Goal: Task Accomplishment & Management: Use online tool/utility

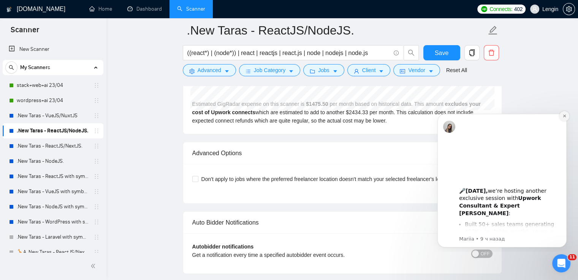
click at [564, 116] on icon "Dismiss notification" at bounding box center [564, 116] width 3 height 3
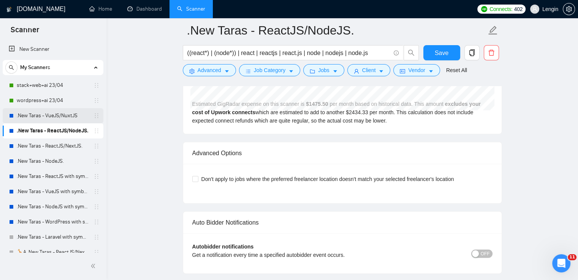
click at [74, 116] on link ".New Taras - VueJS/NuxtJS" at bounding box center [53, 115] width 72 height 15
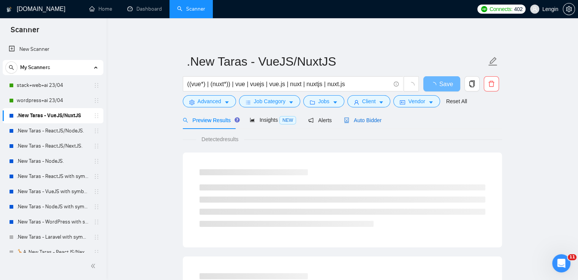
click at [356, 122] on span "Auto Bidder" at bounding box center [363, 120] width 38 height 6
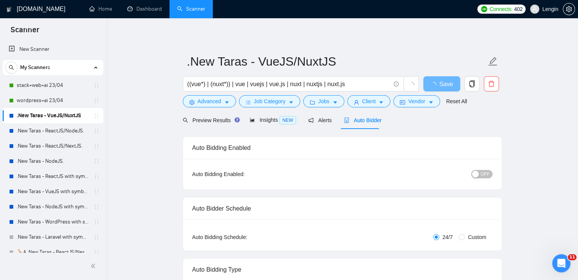
radio input "false"
radio input "true"
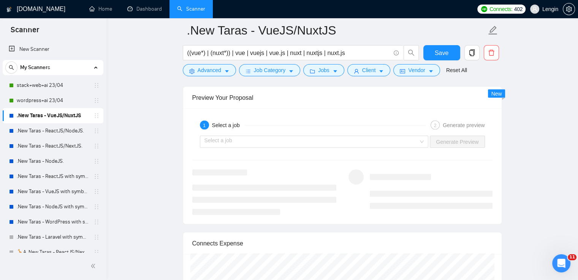
scroll to position [1562, 0]
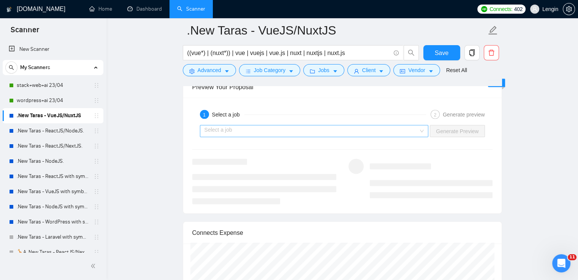
click at [423, 130] on div "Select a job" at bounding box center [314, 131] width 229 height 12
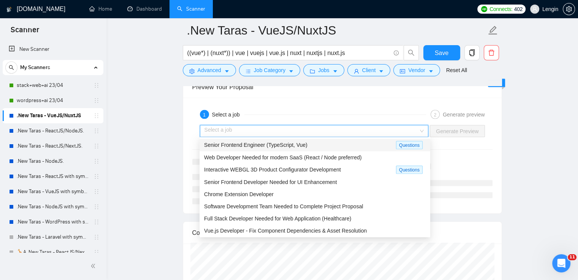
click at [348, 140] on div "Senior Frontend Engineer (TypeScript, Vue) Questions" at bounding box center [314, 145] width 231 height 13
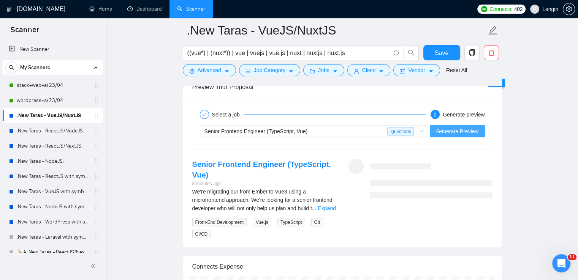
click at [461, 128] on span "Generate Preview" at bounding box center [457, 131] width 43 height 8
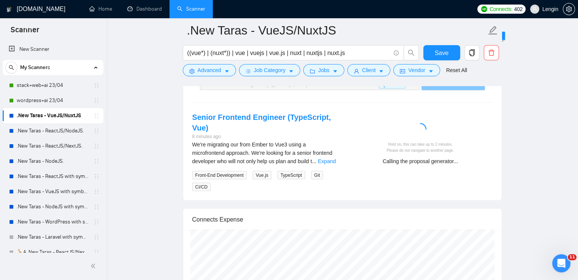
scroll to position [1608, 0]
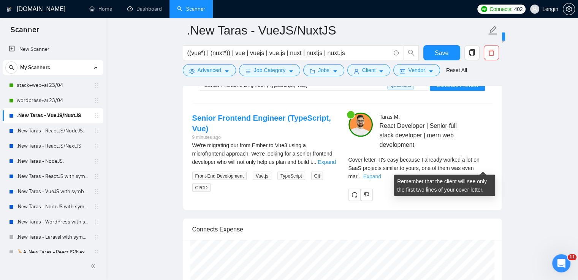
click at [381, 174] on link "Expand" at bounding box center [372, 177] width 18 height 6
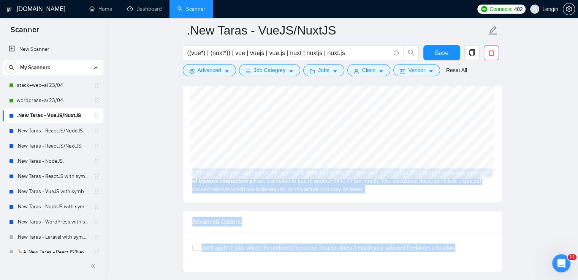
scroll to position [2147, 0]
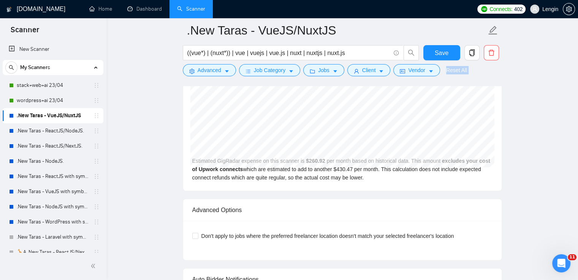
drag, startPoint x: 347, startPoint y: 108, endPoint x: 423, endPoint y: 78, distance: 81.9
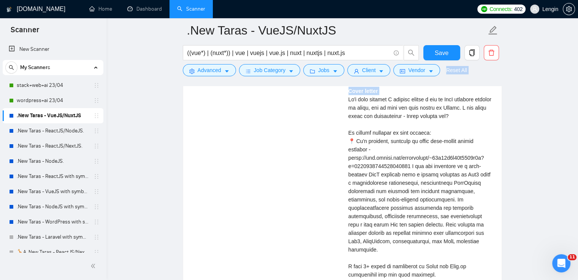
scroll to position [1780, 0]
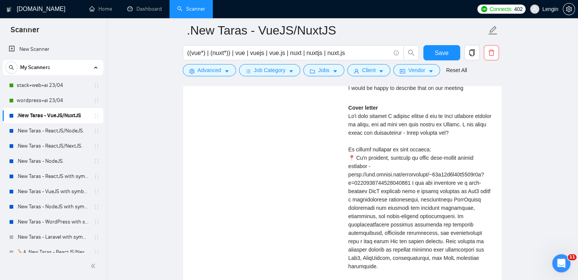
click at [370, 128] on div "Cover letter" at bounding box center [420, 242] width 144 height 276
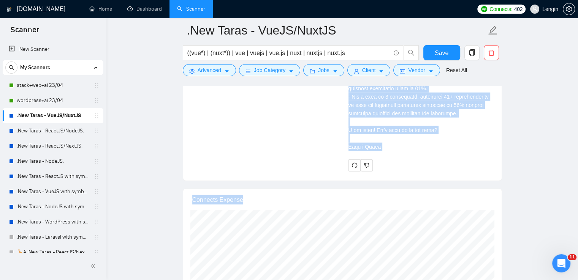
scroll to position [2026, 0]
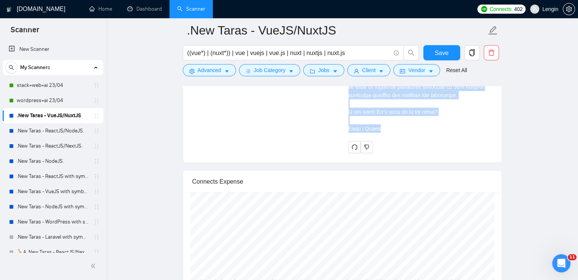
drag, startPoint x: 347, startPoint y: 93, endPoint x: 389, endPoint y: 120, distance: 50.3
copy div "Lo'i dolo sitamet C adipisc elitse d eiu te IncI utlabore etdolor ma aliqu, eni…"
